Goal: Register for event/course: Register for event/course

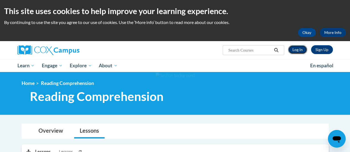
click at [295, 48] on link "Log In" at bounding box center [297, 49] width 19 height 9
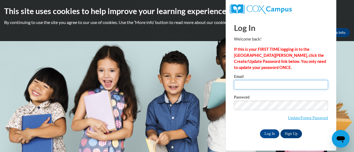
click at [271, 85] on input "Email" at bounding box center [281, 84] width 94 height 9
click at [265, 87] on input "Email" at bounding box center [281, 84] width 94 height 9
type input "Mark.Stevens@gcpsk12.org"
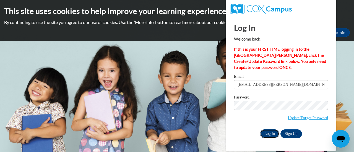
click at [274, 135] on input "Log In" at bounding box center [269, 134] width 19 height 9
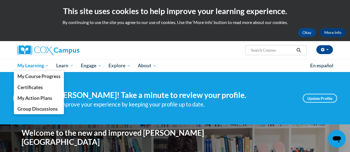
click at [32, 63] on span "My Learning" at bounding box center [33, 65] width 32 height 7
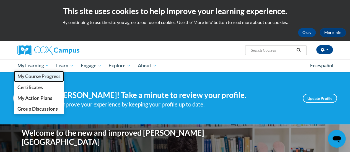
click at [33, 75] on span "My Course Progress" at bounding box center [38, 77] width 43 height 6
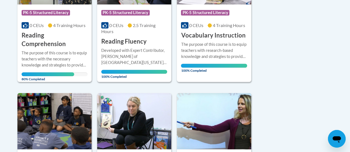
scroll to position [193, 0]
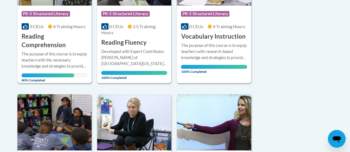
click at [74, 49] on div "More Info Open The purpose of this course is to equip teachers with the necessa…" at bounding box center [54, 65] width 74 height 32
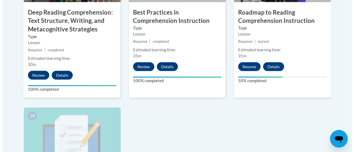
scroll to position [541, 0]
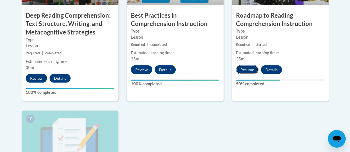
click at [253, 69] on button "Resume" at bounding box center [247, 70] width 22 height 9
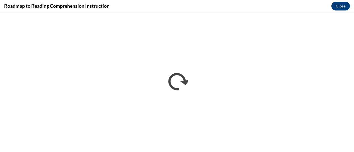
scroll to position [0, 0]
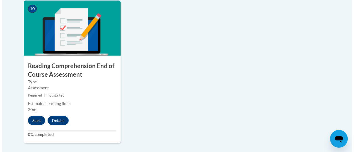
scroll to position [654, 0]
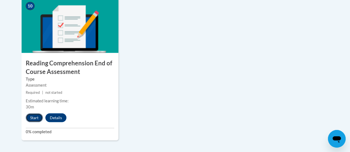
click at [36, 120] on button "Start" at bounding box center [34, 118] width 17 height 9
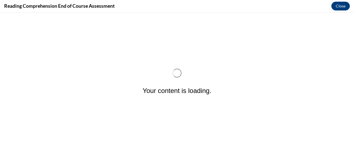
scroll to position [0, 0]
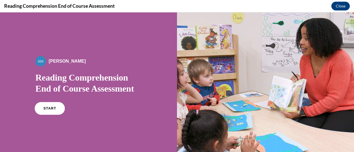
click at [47, 108] on span "START" at bounding box center [49, 109] width 13 height 4
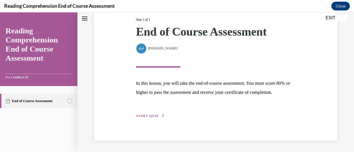
scroll to position [81, 0]
click at [154, 113] on div "Step 1 of 1 End of Course Assessment By Alexander Mackey Alexander Mackey In th…" at bounding box center [216, 61] width 168 height 115
click at [151, 114] on span "START QUIZ" at bounding box center [147, 116] width 23 height 4
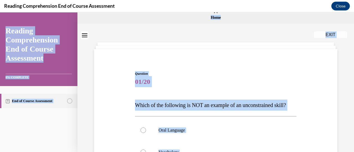
scroll to position [0, 0]
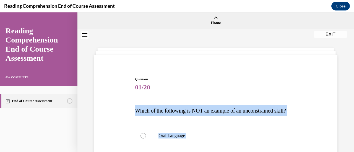
drag, startPoint x: 221, startPoint y: 113, endPoint x: 134, endPoint y: 97, distance: 88.9
copy div "Which of the following is NOT an example of an unconstrained skill? Oral Langua…"
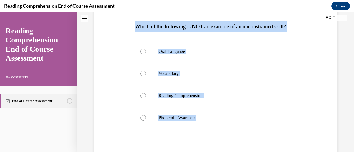
scroll to position [88, 0]
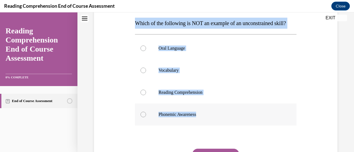
click at [171, 122] on label "Phonemic Awareness" at bounding box center [215, 115] width 161 height 22
click at [146, 118] on input "Phonemic Awareness" at bounding box center [143, 115] width 6 height 6
radio input "true"
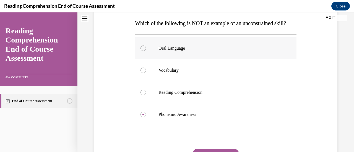
scroll to position [135, 0]
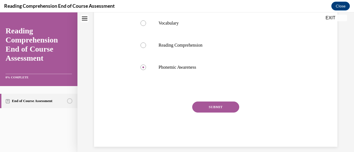
click at [214, 113] on button "SUBMIT" at bounding box center [215, 107] width 47 height 11
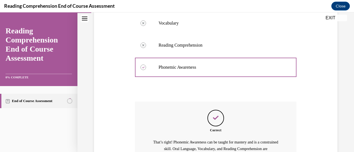
scroll to position [209, 0]
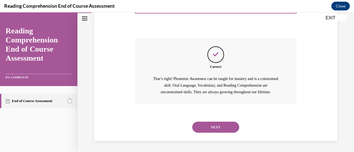
click at [223, 124] on button "NEXT" at bounding box center [215, 127] width 47 height 11
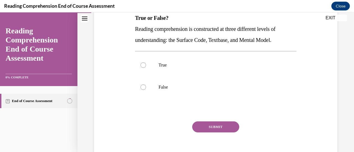
scroll to position [90, 0]
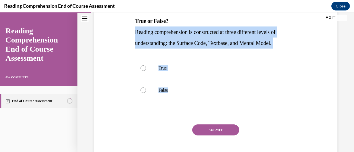
drag, startPoint x: 184, startPoint y: 100, endPoint x: 132, endPoint y: 32, distance: 86.2
click at [132, 32] on div "Question 02/20 True or False? Reading comprehension is constructed at three dif…" at bounding box center [216, 70] width 246 height 200
copy div "Reading comprehension is constructed at three different levels of understanding…"
click at [157, 71] on label "True" at bounding box center [215, 68] width 161 height 22
click at [146, 71] on input "True" at bounding box center [143, 69] width 6 height 6
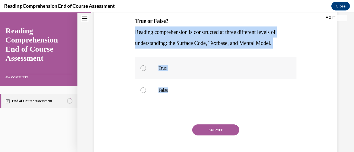
radio input "true"
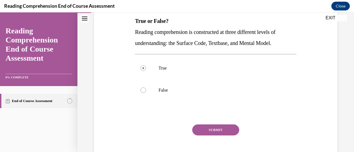
click at [214, 130] on button "SUBMIT" at bounding box center [215, 130] width 47 height 11
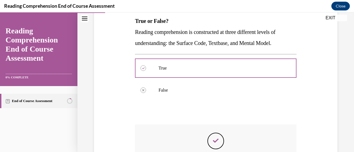
scroll to position [176, 0]
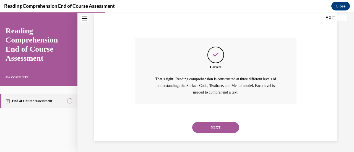
click at [218, 128] on button "NEXT" at bounding box center [215, 127] width 47 height 11
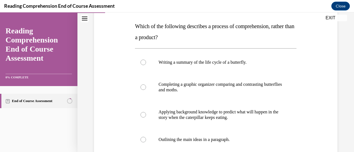
scroll to position [88, 0]
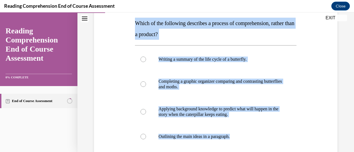
drag, startPoint x: 245, startPoint y: 142, endPoint x: 135, endPoint y: 23, distance: 161.6
click at [135, 23] on div "Question 03/20 Which of the following describes a process of comprehension, rat…" at bounding box center [215, 102] width 161 height 227
copy div "Which of the following describes a process of comprehension, rather than a prod…"
click at [122, 71] on div "Question 03/20 Which of the following describes a process of comprehension, rat…" at bounding box center [216, 95] width 246 height 244
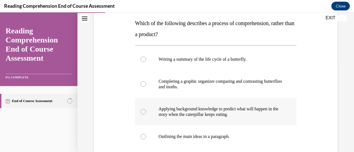
click at [196, 112] on p "Applying background knowledge to predict what will happen in the story when the…" at bounding box center [220, 111] width 124 height 11
click at [146, 112] on input "Applying background knowledge to predict what will happen in the story when the…" at bounding box center [143, 112] width 6 height 6
radio input "true"
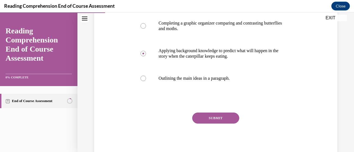
click at [200, 118] on button "SUBMIT" at bounding box center [215, 118] width 47 height 11
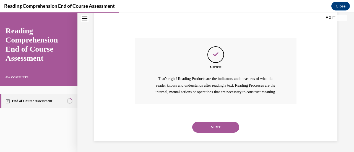
click at [211, 125] on button "NEXT" at bounding box center [215, 127] width 47 height 11
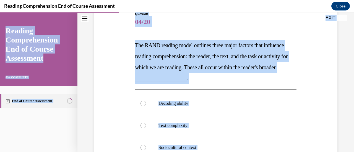
scroll to position [51, 0]
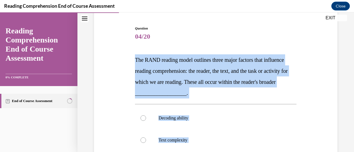
drag, startPoint x: 203, startPoint y: 136, endPoint x: 133, endPoint y: 53, distance: 108.9
click at [133, 53] on div "Question 04/20 The RAND reading model outlines three major factors that influen…" at bounding box center [216, 136] width 246 height 255
copy div "The RAND reading model outlines three major factors that influence reading comp…"
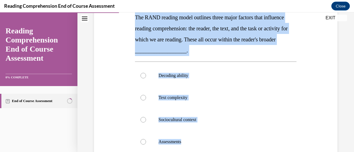
scroll to position [96, 0]
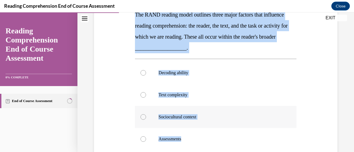
click at [178, 117] on p "Sociocultural context" at bounding box center [220, 117] width 124 height 6
click at [146, 117] on input "Sociocultural context" at bounding box center [143, 117] width 6 height 6
radio input "true"
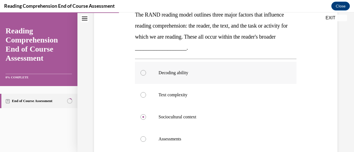
scroll to position [157, 0]
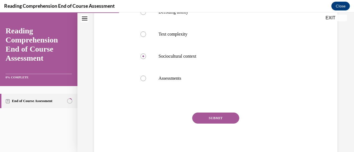
click at [222, 119] on button "SUBMIT" at bounding box center [215, 118] width 47 height 11
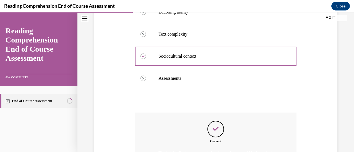
scroll to position [225, 0]
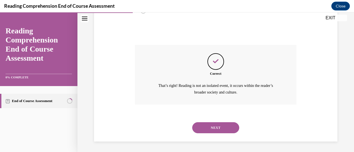
click at [216, 130] on button "NEXT" at bounding box center [215, 127] width 47 height 11
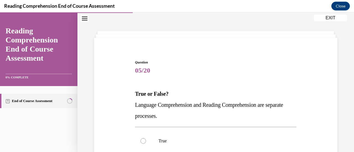
scroll to position [48, 0]
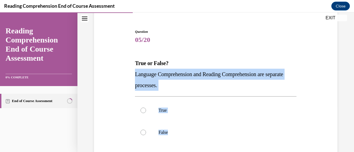
drag, startPoint x: 189, startPoint y: 135, endPoint x: 133, endPoint y: 74, distance: 82.8
click at [134, 74] on div "Question 05/20 True or False? Language Comprehension and Reading Comprehension …" at bounding box center [216, 116] width 164 height 191
click at [142, 76] on span "Language Comprehension and Reading Comprehension are separate processes." at bounding box center [209, 79] width 148 height 17
drag, startPoint x: 182, startPoint y: 141, endPoint x: 135, endPoint y: 75, distance: 80.6
click at [135, 75] on div "Question 05/20 True or False? Language Comprehension and Reading Comprehension …" at bounding box center [215, 120] width 161 height 183
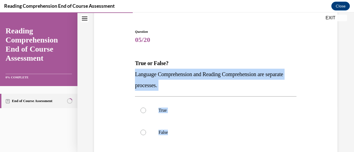
copy div "Language Comprehension and Reading Comprehension are separate processes. True F…"
click at [146, 136] on label "False" at bounding box center [215, 133] width 161 height 22
click at [146, 135] on input "False" at bounding box center [143, 133] width 6 height 6
radio input "true"
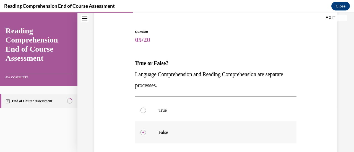
scroll to position [102, 0]
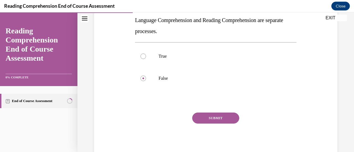
click at [216, 118] on button "SUBMIT" at bounding box center [215, 118] width 47 height 11
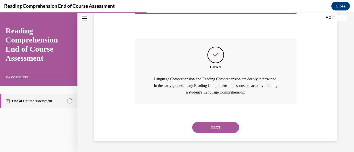
click at [216, 129] on button "NEXT" at bounding box center [215, 127] width 47 height 11
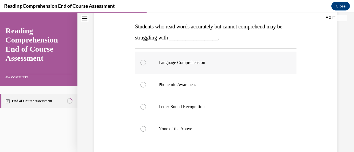
scroll to position [92, 0]
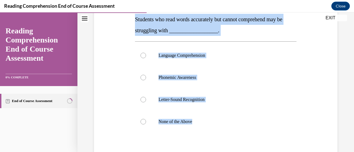
drag, startPoint x: 219, startPoint y: 127, endPoint x: 134, endPoint y: 22, distance: 134.9
click at [134, 22] on div "Question 06/20 Students who read words accurately but cannot comprehend may be …" at bounding box center [216, 89] width 164 height 225
copy div "Students who read words accurately but cannot comprehend may be struggling with…"
click at [173, 53] on p "Language Comprehension" at bounding box center [220, 56] width 124 height 6
click at [146, 53] on input "Language Comprehension" at bounding box center [143, 56] width 6 height 6
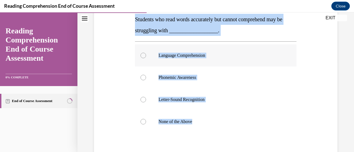
radio input "true"
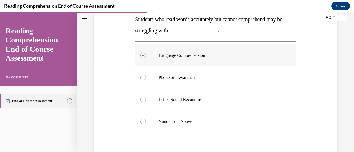
scroll to position [135, 0]
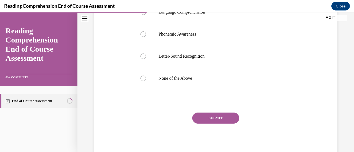
click at [217, 123] on button "SUBMIT" at bounding box center [215, 118] width 47 height 11
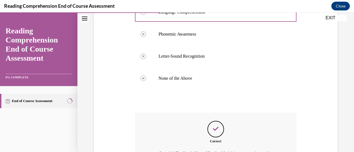
scroll to position [209, 0]
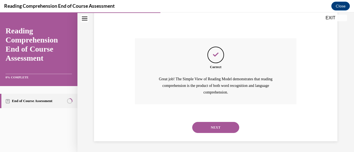
click at [217, 123] on button "NEXT" at bounding box center [215, 127] width 47 height 11
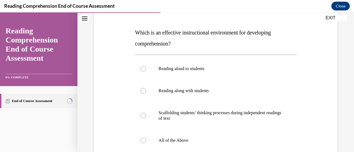
scroll to position [97, 0]
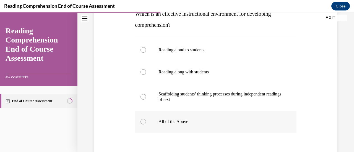
click at [188, 123] on p "All of the Above" at bounding box center [220, 122] width 124 height 6
click at [146, 123] on input "All of the Above" at bounding box center [143, 122] width 6 height 6
radio input "true"
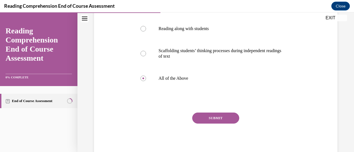
click at [209, 117] on button "SUBMIT" at bounding box center [215, 118] width 47 height 11
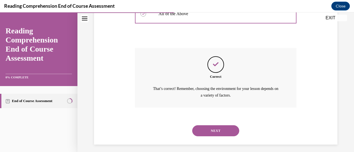
click at [214, 131] on button "NEXT" at bounding box center [215, 131] width 47 height 11
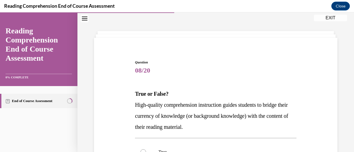
scroll to position [77, 0]
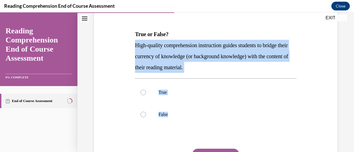
drag, startPoint x: 178, startPoint y: 122, endPoint x: 127, endPoint y: 49, distance: 88.7
click at [127, 49] on div "Question 08/20 True or False? High-quality comprehension instruction guides stu…" at bounding box center [216, 89] width 246 height 211
copy div "High-quality comprehension instruction guides students to bridge their currency…"
click at [146, 93] on label "True" at bounding box center [215, 93] width 161 height 22
click at [146, 93] on input "True" at bounding box center [143, 93] width 6 height 6
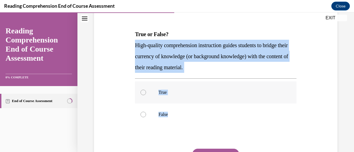
radio input "true"
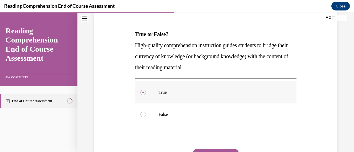
scroll to position [113, 0]
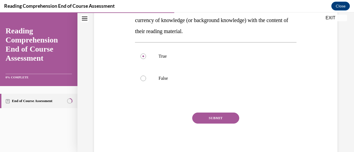
click at [227, 121] on button "SUBMIT" at bounding box center [215, 118] width 47 height 11
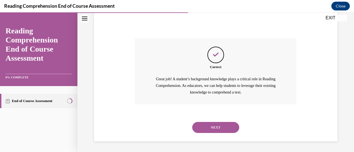
click at [207, 129] on button "NEXT" at bounding box center [215, 127] width 47 height 11
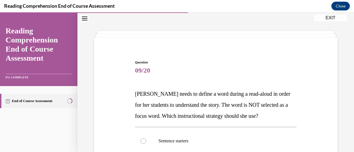
scroll to position [105, 0]
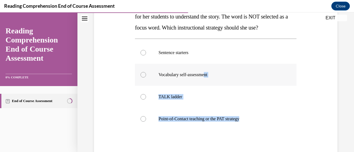
drag, startPoint x: 259, startPoint y: 129, endPoint x: 196, endPoint y: 77, distance: 81.7
click at [196, 77] on div "Sentence starters Vocabulary self-assessment TALK ladder Point-of-Contact teach…" at bounding box center [215, 86] width 161 height 88
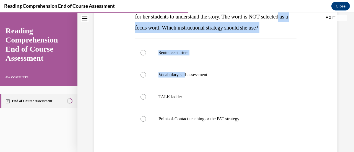
drag, startPoint x: 186, startPoint y: 73, endPoint x: 131, endPoint y: 26, distance: 72.9
click at [131, 26] on div "Question 09/20 Mrs. Ivie needs to define a word during a read-aloud in order fo…" at bounding box center [216, 77] width 246 height 244
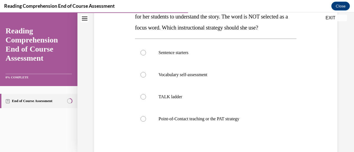
click at [258, 137] on div "Question 09/20 Mrs. Ivie needs to define a word during a read-aloud in order fo…" at bounding box center [215, 85] width 161 height 227
drag, startPoint x: 258, startPoint y: 137, endPoint x: 207, endPoint y: 81, distance: 76.4
click at [207, 81] on div "Question 09/20 Mrs. Ivie needs to define a word during a read-aloud in order fo…" at bounding box center [215, 85] width 161 height 227
drag, startPoint x: 186, startPoint y: 78, endPoint x: 128, endPoint y: 38, distance: 70.9
click at [128, 38] on div "Question 09/20 Mrs. Ivie needs to define a word during a read-aloud in order fo…" at bounding box center [216, 77] width 246 height 244
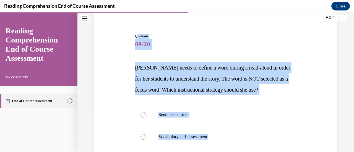
scroll to position [41, 0]
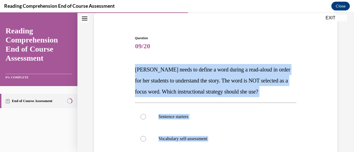
drag, startPoint x: 261, startPoint y: 99, endPoint x: 136, endPoint y: 67, distance: 128.8
click at [136, 67] on div "Question 09/20 Mrs. Ivie needs to define a word during a read-aloud in order fo…" at bounding box center [215, 149] width 161 height 227
copy div "Mrs. Ivie needs to define a word during a read-aloud in order for her students …"
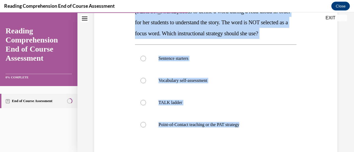
scroll to position [101, 0]
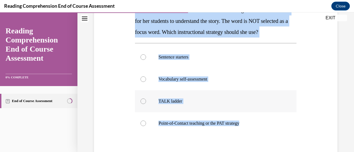
click at [144, 103] on div at bounding box center [143, 102] width 6 height 6
click at [144, 103] on input "TALK ladder" at bounding box center [143, 102] width 6 height 6
radio input "true"
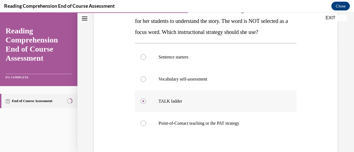
scroll to position [146, 0]
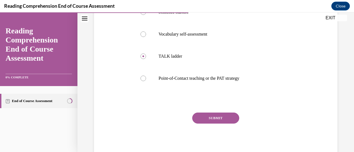
click at [220, 123] on button "SUBMIT" at bounding box center [215, 118] width 47 height 11
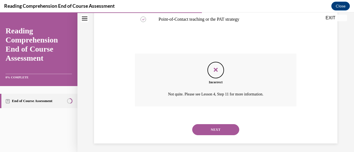
scroll to position [207, 0]
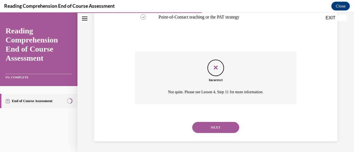
click at [220, 127] on button "NEXT" at bounding box center [215, 127] width 47 height 11
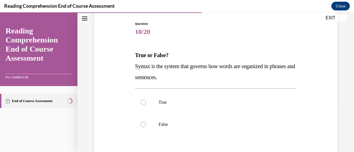
scroll to position [64, 0]
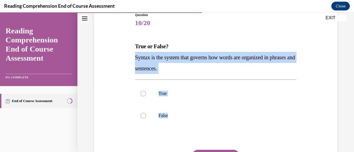
drag, startPoint x: 185, startPoint y: 124, endPoint x: 133, endPoint y: 55, distance: 85.8
click at [134, 55] on div "Question 10/20 True or False? Syntax is the system that governs how words are o…" at bounding box center [216, 99] width 164 height 191
copy div "Syntax is the system that governs how words are organized in phrases and senten…"
click at [143, 95] on div at bounding box center [143, 94] width 6 height 6
click at [143, 95] on input "True" at bounding box center [143, 94] width 6 height 6
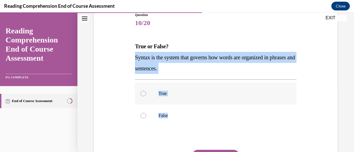
radio input "true"
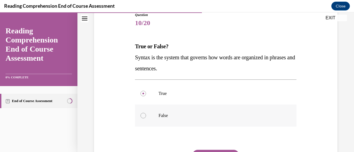
scroll to position [102, 0]
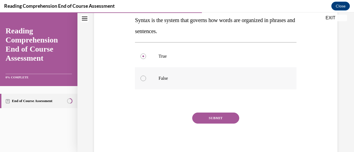
click at [221, 115] on button "SUBMIT" at bounding box center [215, 118] width 47 height 11
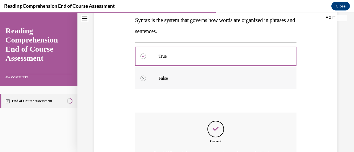
scroll to position [169, 0]
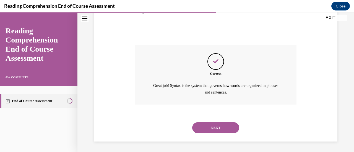
click at [223, 125] on button "NEXT" at bounding box center [215, 127] width 47 height 11
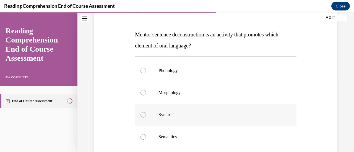
scroll to position [90, 0]
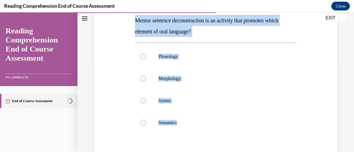
drag, startPoint x: 227, startPoint y: 129, endPoint x: 132, endPoint y: 21, distance: 143.0
click at [132, 21] on div "Question 11/20 Mentor sentence deconstruction is an activity that promotes whic…" at bounding box center [216, 86] width 246 height 233
copy div "Mentor sentence deconstruction is an activity that promotes which element of or…"
click at [159, 100] on p "Syntax" at bounding box center [220, 101] width 124 height 6
click at [146, 100] on input "Syntax" at bounding box center [143, 101] width 6 height 6
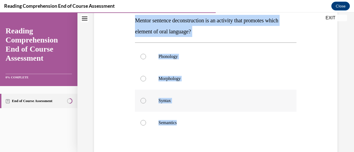
radio input "true"
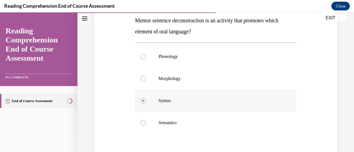
scroll to position [135, 0]
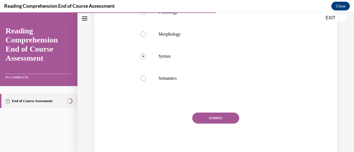
click at [208, 114] on button "SUBMIT" at bounding box center [215, 118] width 47 height 11
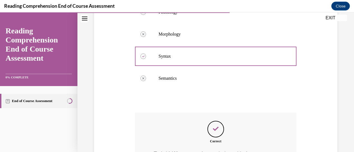
scroll to position [203, 0]
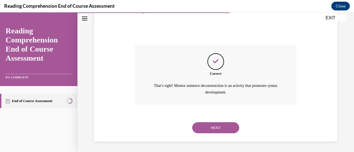
click at [208, 131] on button "NEXT" at bounding box center [215, 127] width 47 height 11
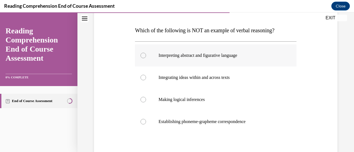
scroll to position [81, 0]
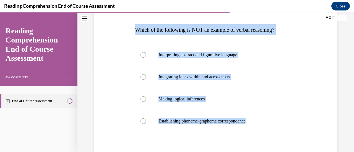
drag, startPoint x: 280, startPoint y: 128, endPoint x: 133, endPoint y: 32, distance: 175.4
click at [134, 32] on div "Question 12/20 Which of the following is NOT an example of verbal reasoning? In…" at bounding box center [216, 94] width 164 height 213
click at [181, 120] on p "Establishing phoneme-grapheme correspondence" at bounding box center [220, 122] width 124 height 6
click at [146, 120] on input "Establishing phoneme-grapheme correspondence" at bounding box center [143, 122] width 6 height 6
radio input "true"
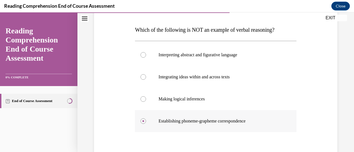
scroll to position [124, 0]
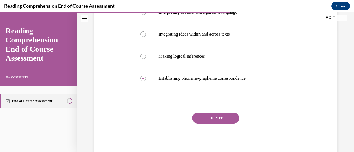
click at [209, 121] on button "SUBMIT" at bounding box center [215, 118] width 47 height 11
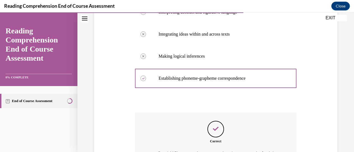
scroll to position [192, 0]
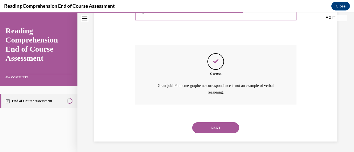
click at [216, 131] on button "NEXT" at bounding box center [215, 127] width 47 height 11
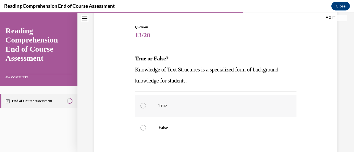
scroll to position [55, 0]
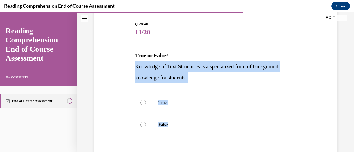
drag, startPoint x: 207, startPoint y: 132, endPoint x: 135, endPoint y: 67, distance: 96.9
click at [135, 67] on div "Question 13/20 True or False? Knowledge of Text Structures is a specialized for…" at bounding box center [215, 113] width 161 height 183
click at [150, 109] on label "True" at bounding box center [215, 103] width 161 height 22
click at [146, 106] on input "True" at bounding box center [143, 103] width 6 height 6
radio input "true"
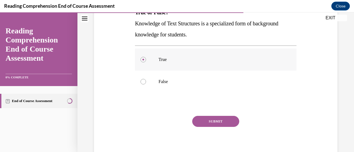
scroll to position [102, 0]
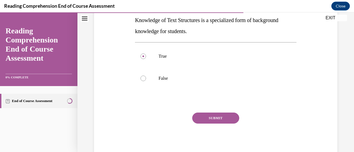
click at [220, 123] on button "SUBMIT" at bounding box center [215, 118] width 47 height 11
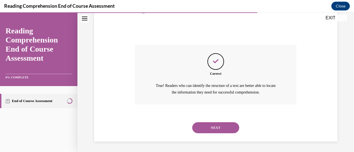
click at [220, 123] on button "NEXT" at bounding box center [215, 127] width 47 height 11
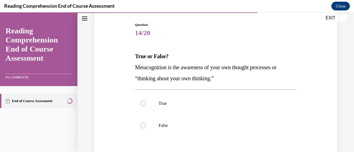
scroll to position [58, 0]
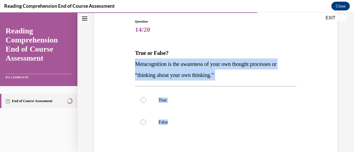
drag, startPoint x: 184, startPoint y: 126, endPoint x: 137, endPoint y: 65, distance: 77.6
click at [137, 65] on div "Question 14/20 True or False? Metacognition is the awareness of your own though…" at bounding box center [215, 110] width 161 height 183
click at [137, 65] on span "Metacognition is the awareness of your own thought processes or “thinking about…" at bounding box center [205, 69] width 141 height 17
drag, startPoint x: 177, startPoint y: 130, endPoint x: 135, endPoint y: 66, distance: 76.2
click at [135, 66] on div "Question 14/20 True or False? Metacognition is the awareness of your own though…" at bounding box center [215, 110] width 161 height 183
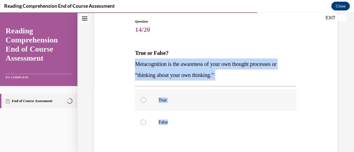
click at [144, 101] on div at bounding box center [143, 101] width 6 height 6
click at [144, 101] on input "True" at bounding box center [143, 101] width 6 height 6
radio input "true"
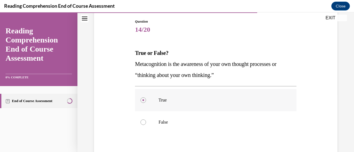
scroll to position [102, 0]
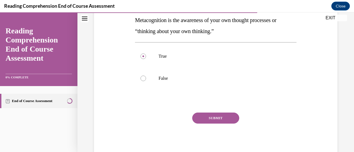
click at [212, 121] on button "SUBMIT" at bounding box center [215, 118] width 47 height 11
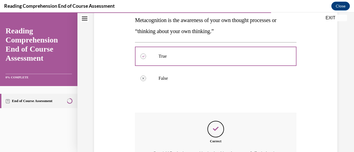
scroll to position [169, 0]
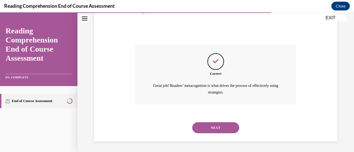
click at [212, 125] on button "NEXT" at bounding box center [215, 127] width 47 height 11
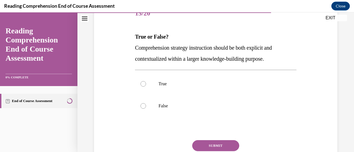
scroll to position [46, 0]
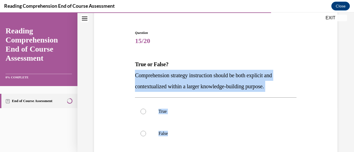
drag, startPoint x: 172, startPoint y: 134, endPoint x: 135, endPoint y: 75, distance: 70.0
click at [135, 75] on div "Question 15/20 True or False? Comprehension strategy instruction should be both…" at bounding box center [215, 121] width 161 height 183
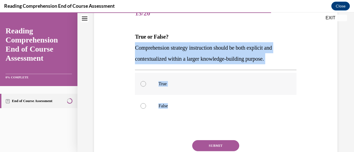
click at [166, 85] on p "True" at bounding box center [220, 84] width 124 height 6
click at [146, 85] on input "True" at bounding box center [143, 84] width 6 height 6
radio input "true"
click at [212, 143] on button "SUBMIT" at bounding box center [215, 145] width 47 height 11
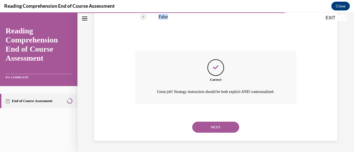
click at [211, 127] on button "NEXT" at bounding box center [215, 127] width 47 height 11
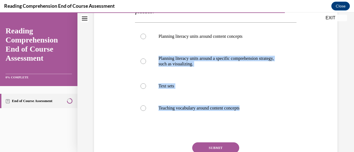
scroll to position [83, 0]
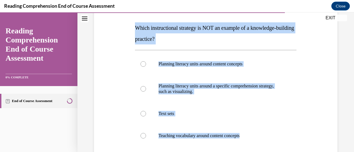
drag, startPoint x: 261, startPoint y: 118, endPoint x: 136, endPoint y: 32, distance: 151.3
click at [131, 30] on div "Question 16/20 Which instructional strategy is NOT an example of a knowledge-bu…" at bounding box center [216, 96] width 246 height 238
click at [182, 87] on p "Planning literacy units around a specific comprehension strategy, such as visua…" at bounding box center [220, 89] width 124 height 11
click at [146, 87] on input "Planning literacy units around a specific comprehension strategy, such as visua…" at bounding box center [143, 89] width 6 height 6
radio input "true"
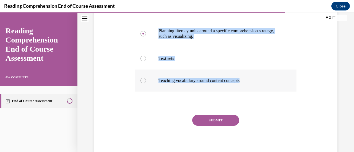
scroll to position [140, 0]
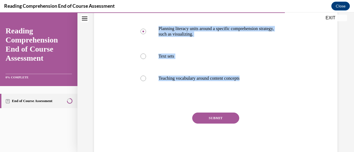
click at [228, 118] on button "SUBMIT" at bounding box center [215, 118] width 47 height 11
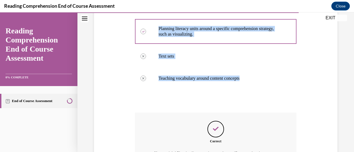
scroll to position [208, 0]
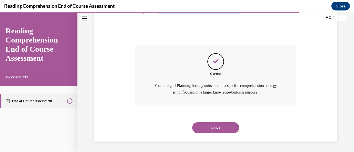
click at [225, 127] on button "NEXT" at bounding box center [215, 127] width 47 height 11
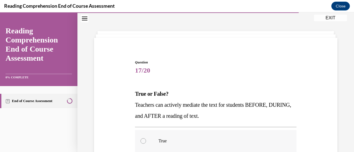
scroll to position [100, 0]
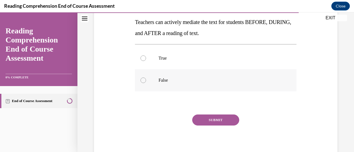
drag, startPoint x: 185, startPoint y: 91, endPoint x: 182, endPoint y: 88, distance: 4.5
click at [182, 88] on div "True False" at bounding box center [215, 69] width 161 height 50
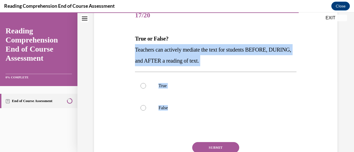
drag, startPoint x: 191, startPoint y: 113, endPoint x: 133, endPoint y: 48, distance: 86.4
click at [134, 48] on div "Question 17/20 True or False? Teachers can actively mediate the text for studen…" at bounding box center [216, 91] width 164 height 191
click at [153, 83] on label "True" at bounding box center [215, 86] width 161 height 22
click at [146, 83] on input "True" at bounding box center [143, 86] width 6 height 6
radio input "true"
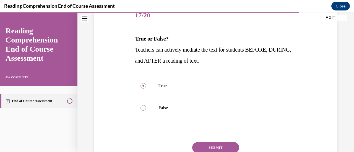
scroll to position [100, 0]
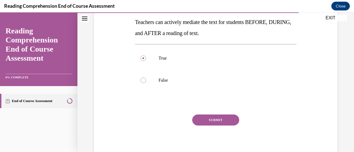
click at [215, 117] on button "SUBMIT" at bounding box center [215, 120] width 47 height 11
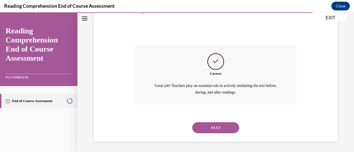
click at [213, 127] on button "NEXT" at bounding box center [215, 127] width 47 height 11
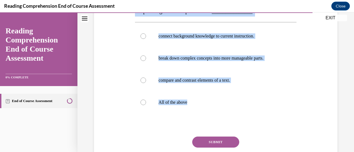
scroll to position [45, 0]
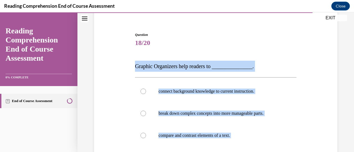
drag, startPoint x: 211, startPoint y: 122, endPoint x: 126, endPoint y: 59, distance: 106.3
click at [126, 59] on div "Question 18/20 Graphic Organizers help readers to _______________. connect back…" at bounding box center [216, 127] width 246 height 222
click at [180, 91] on p "connect background knowledge to current instruction." at bounding box center [220, 92] width 124 height 6
click at [146, 91] on input "connect background knowledge to current instruction." at bounding box center [143, 92] width 6 height 6
radio input "true"
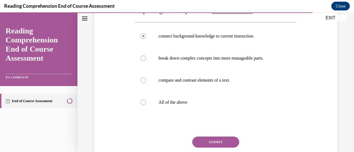
scroll to position [124, 0]
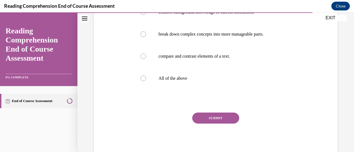
click at [216, 118] on button "SUBMIT" at bounding box center [215, 118] width 47 height 11
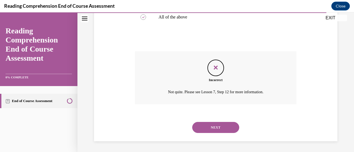
click at [224, 132] on button "NEXT" at bounding box center [215, 127] width 47 height 11
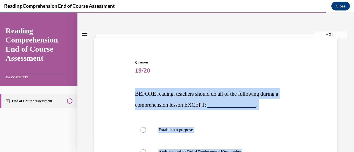
scroll to position [0, 0]
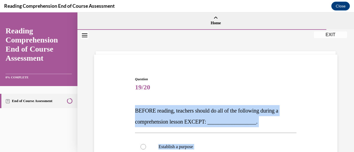
drag, startPoint x: 226, startPoint y: 107, endPoint x: 134, endPoint y: 101, distance: 92.0
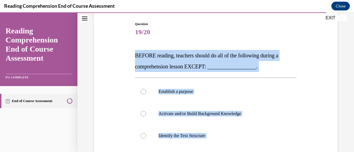
scroll to position [83, 0]
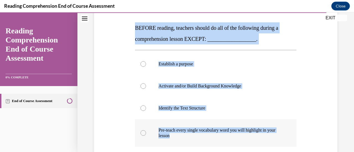
click at [169, 134] on p "Pre-teach every single vocabulary word you will highlight in your lesson" at bounding box center [220, 133] width 124 height 11
click at [146, 134] on input "Pre-teach every single vocabulary word you will highlight in your lesson" at bounding box center [143, 134] width 6 height 6
radio input "true"
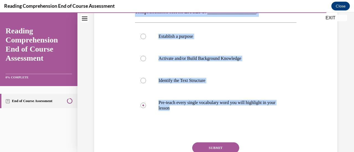
click at [206, 147] on button "SUBMIT" at bounding box center [215, 148] width 47 height 11
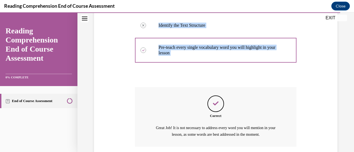
scroll to position [208, 0]
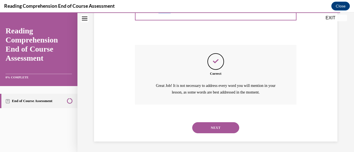
click at [216, 129] on button "NEXT" at bounding box center [215, 127] width 47 height 11
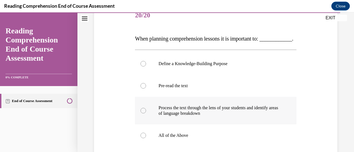
scroll to position [100, 0]
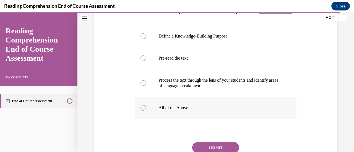
click at [210, 119] on label "All of the Above" at bounding box center [215, 108] width 161 height 22
click at [146, 111] on input "All of the Above" at bounding box center [143, 108] width 6 height 6
radio input "true"
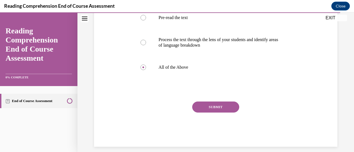
click at [209, 113] on button "SUBMIT" at bounding box center [215, 107] width 47 height 11
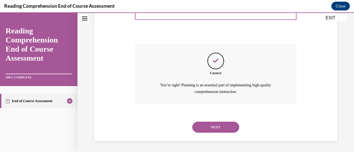
scroll to position [208, 0]
click at [218, 130] on button "NEXT" at bounding box center [215, 127] width 47 height 11
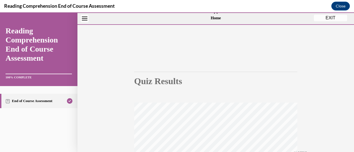
scroll to position [0, 0]
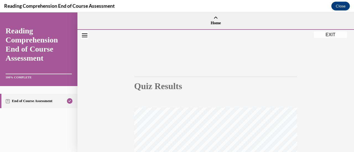
click at [330, 36] on button "EXIT" at bounding box center [330, 35] width 33 height 7
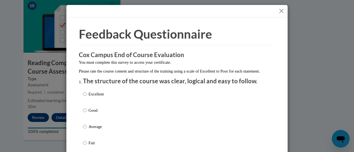
click at [100, 97] on p "Excellent" at bounding box center [95, 94] width 15 height 6
click at [87, 97] on input "Excellent" at bounding box center [85, 94] width 4 height 6
radio input "true"
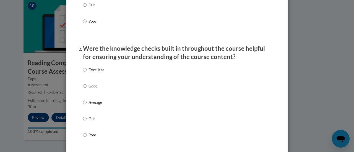
click at [97, 73] on p "Excellent" at bounding box center [95, 70] width 15 height 6
click at [87, 73] on input "Excellent" at bounding box center [85, 70] width 4 height 6
radio input "true"
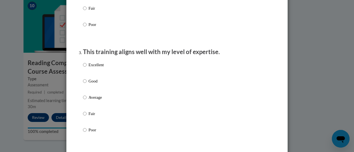
click at [95, 68] on p "Excellent" at bounding box center [95, 65] width 15 height 6
click at [87, 68] on input "Excellent" at bounding box center [85, 65] width 4 height 6
radio input "true"
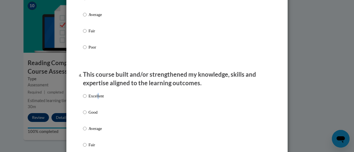
click at [96, 99] on p "Excellent" at bounding box center [95, 96] width 15 height 6
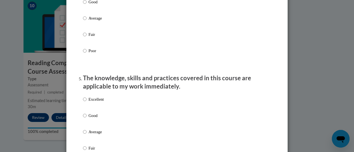
scroll to position [387, 0]
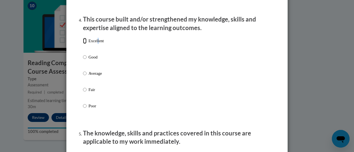
click at [83, 44] on input "Excellent" at bounding box center [85, 41] width 4 height 6
radio input "true"
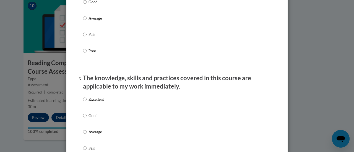
scroll to position [470, 0]
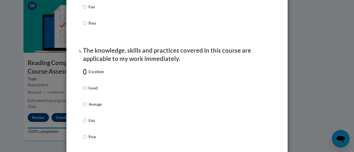
click at [84, 75] on input "Excellent" at bounding box center [85, 72] width 4 height 6
radio input "true"
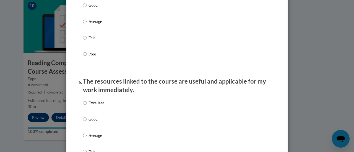
scroll to position [581, 0]
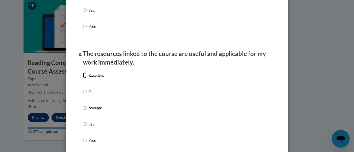
click at [83, 79] on input "Excellent" at bounding box center [85, 75] width 4 height 6
radio input "true"
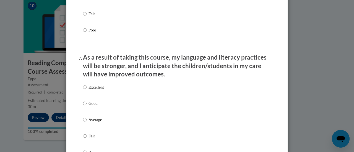
scroll to position [719, 0]
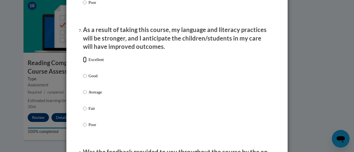
click at [83, 63] on input "Excellent" at bounding box center [85, 60] width 4 height 6
radio input "true"
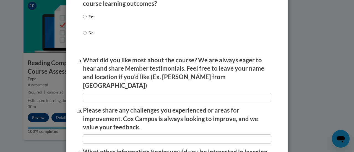
scroll to position [857, 0]
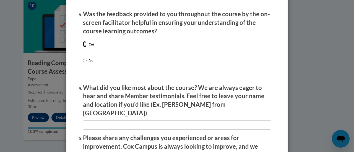
click at [83, 47] on input "Yes" at bounding box center [85, 44] width 4 height 6
radio input "true"
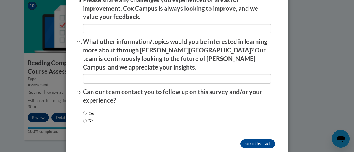
scroll to position [997, 0]
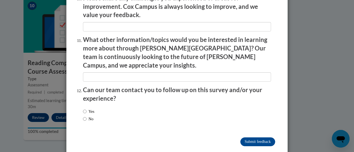
drag, startPoint x: 88, startPoint y: 108, endPoint x: 98, endPoint y: 105, distance: 10.3
click at [88, 116] on label "No" at bounding box center [88, 119] width 11 height 6
click at [87, 116] on input "No" at bounding box center [85, 119] width 4 height 6
radio input "true"
click at [253, 138] on input "Submit feedback" at bounding box center [257, 142] width 35 height 9
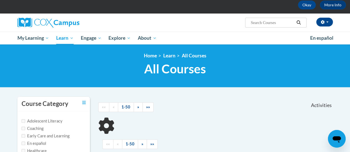
scroll to position [111, 0]
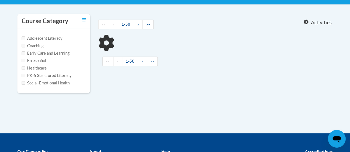
type input "middle and high"
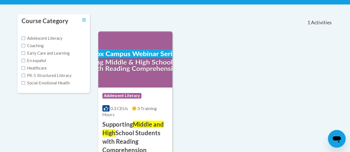
scroll to position [138, 0]
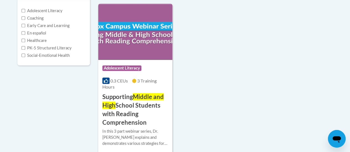
click at [121, 97] on h3 "Supporting Middle and High School Students with Reading Comprehension" at bounding box center [135, 110] width 66 height 34
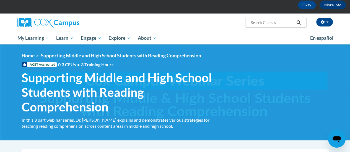
scroll to position [83, 0]
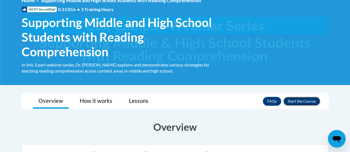
click at [300, 101] on button "Enroll" at bounding box center [301, 101] width 37 height 9
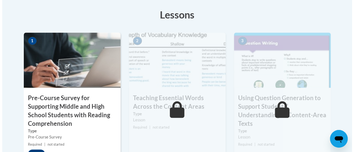
scroll to position [194, 0]
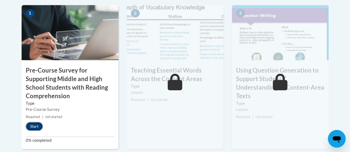
click at [34, 126] on button "Start" at bounding box center [34, 126] width 17 height 9
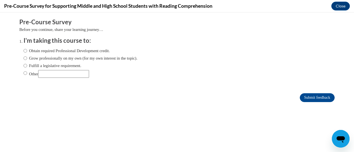
scroll to position [0, 0]
drag, startPoint x: 46, startPoint y: 51, endPoint x: 50, endPoint y: 51, distance: 3.3
click at [47, 51] on label "Obtain required Professional Development credit." at bounding box center [67, 51] width 86 height 6
click at [27, 51] on input "Obtain required Professional Development credit." at bounding box center [26, 51] width 4 height 6
radio input "true"
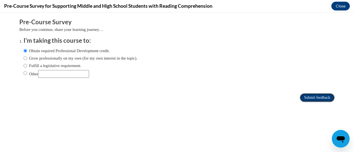
click at [320, 99] on input "Submit feedback" at bounding box center [317, 97] width 35 height 9
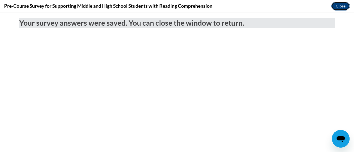
click at [337, 7] on button "Close" at bounding box center [340, 6] width 19 height 9
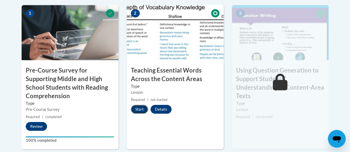
click at [143, 108] on button "Start" at bounding box center [139, 109] width 17 height 9
